Goal: Task Accomplishment & Management: Complete application form

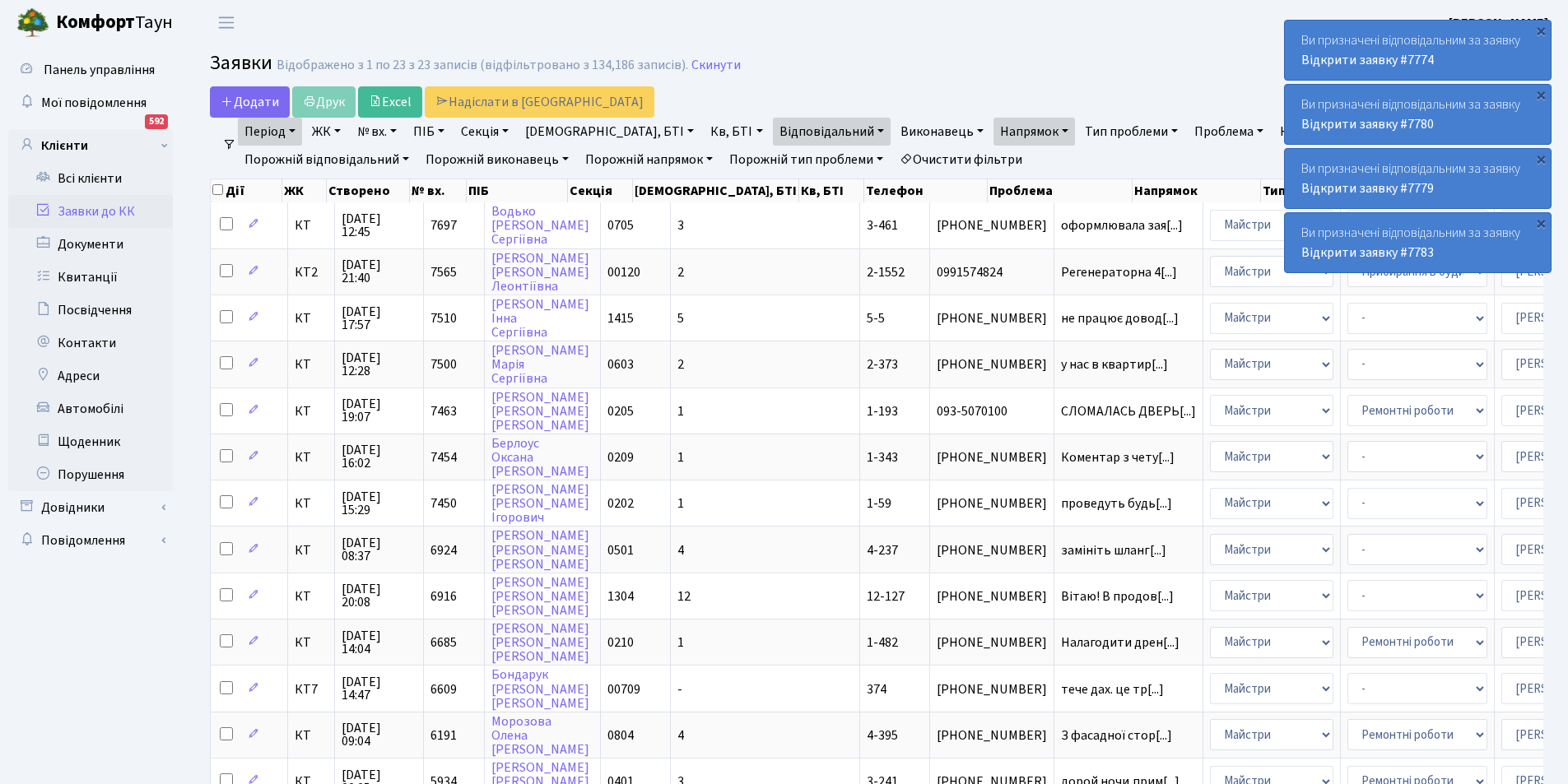
select select "25"
click at [1339, 251] on link "Відкрити заявку #7783" at bounding box center [1366, 252] width 132 height 18
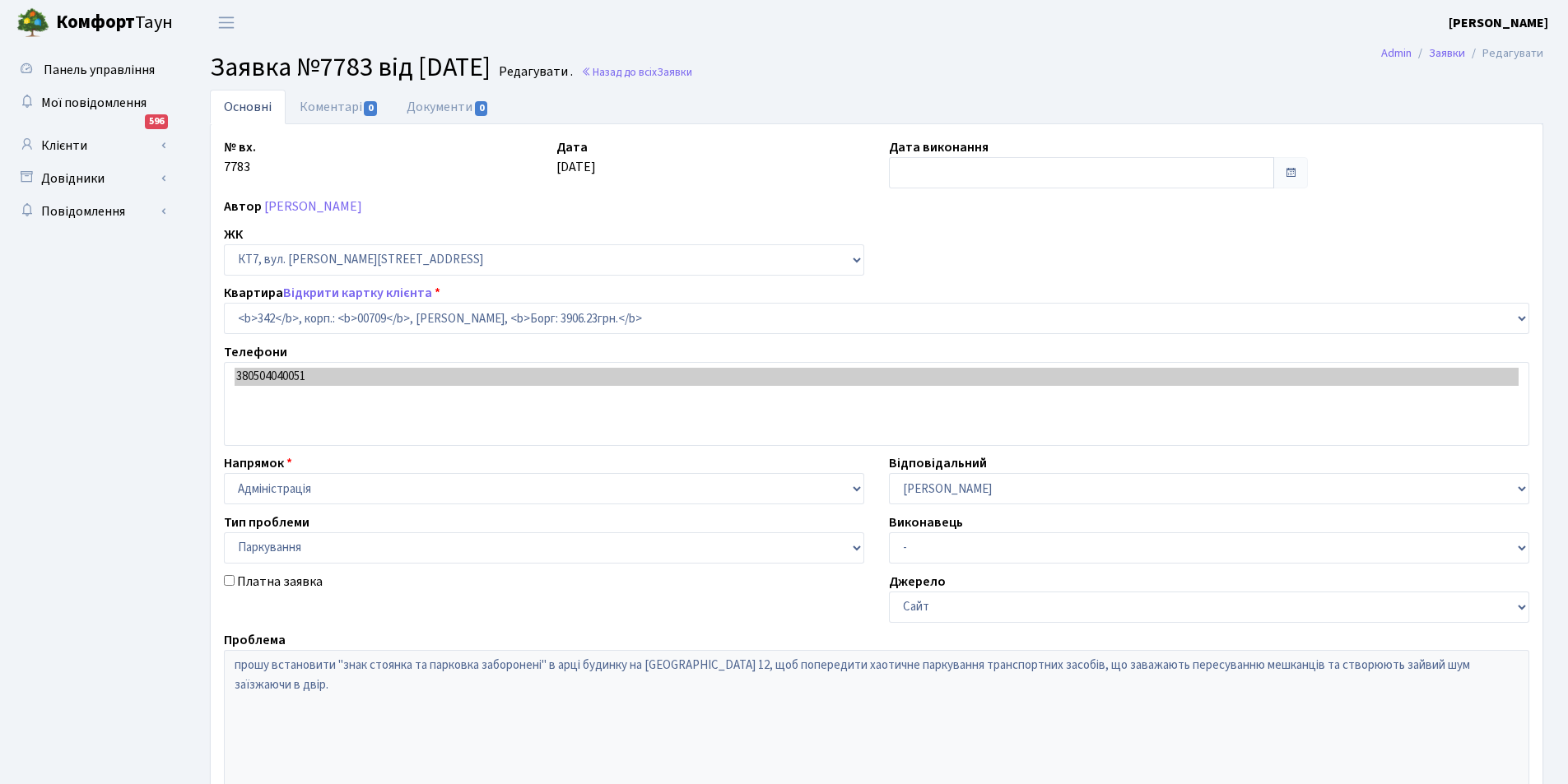
select select "18855"
select select "66"
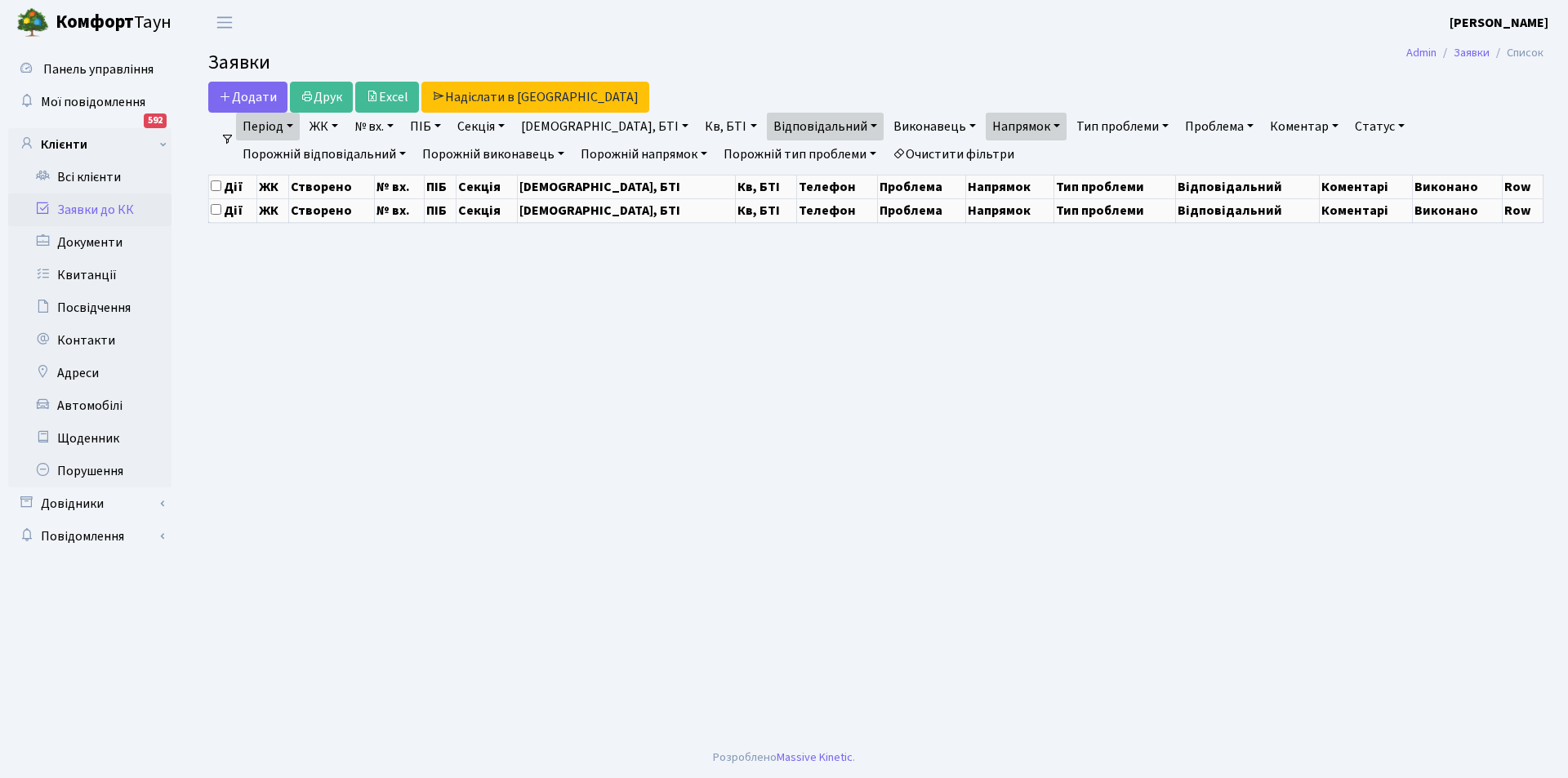
select select "25"
